Goal: Find specific page/section: Find specific page/section

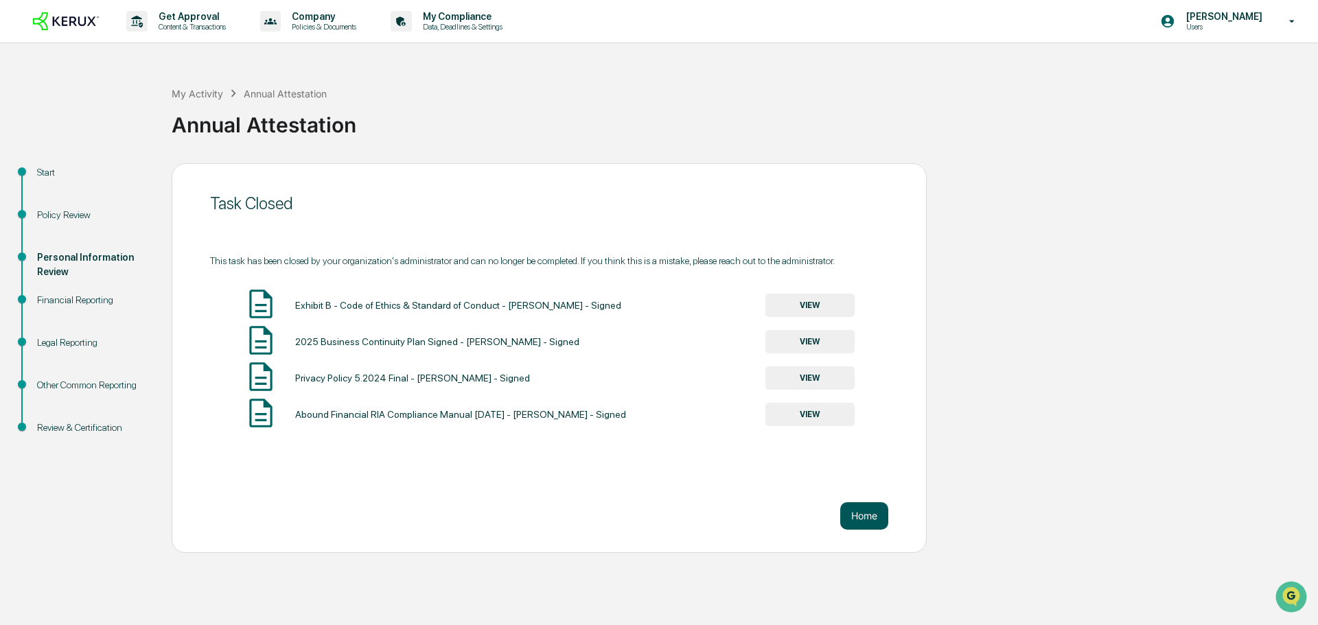
click at [879, 519] on button "Home" at bounding box center [864, 516] width 48 height 27
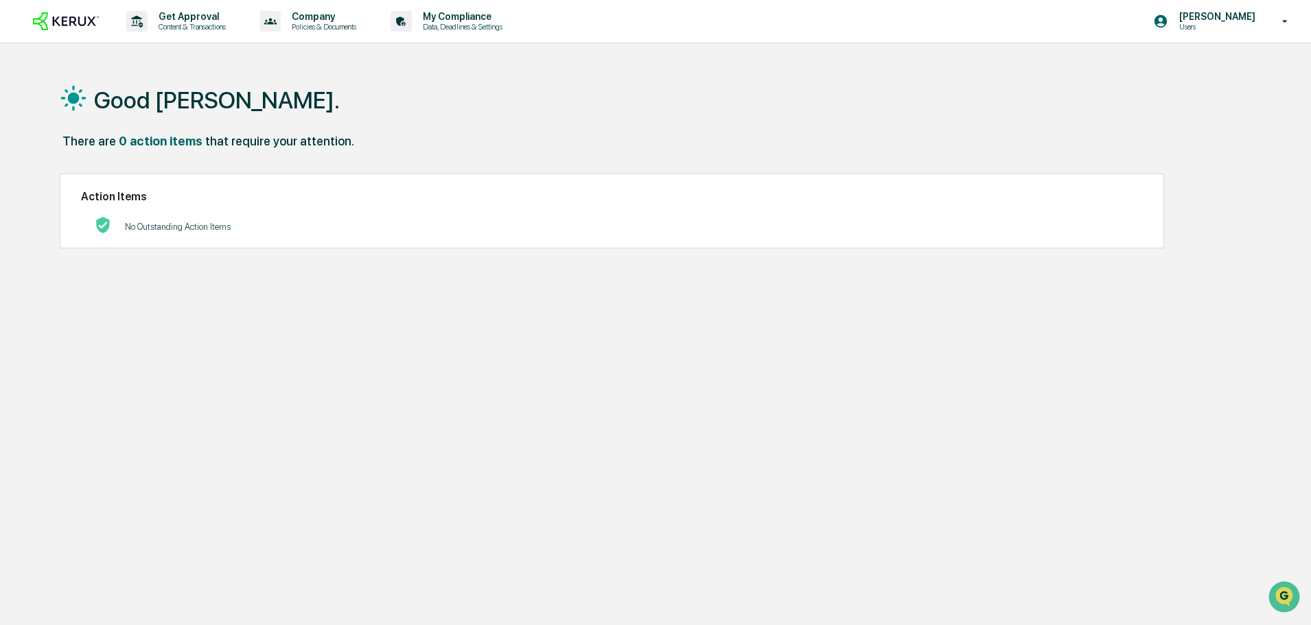
click at [164, 93] on h1 "Good [PERSON_NAME]." at bounding box center [217, 100] width 246 height 27
click at [127, 126] on div "Good [PERSON_NAME]." at bounding box center [650, 99] width 1180 height 69
click at [77, 20] on img at bounding box center [66, 21] width 66 height 19
click at [489, 27] on p "Data, Deadlines & Settings" at bounding box center [460, 27] width 97 height 10
